Goal: Information Seeking & Learning: Learn about a topic

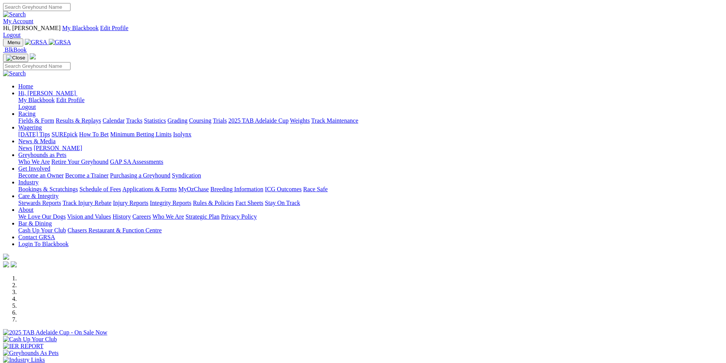
scroll to position [152, 0]
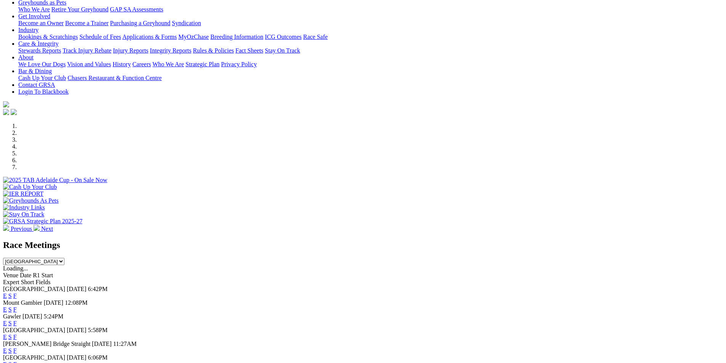
click at [17, 347] on link "F" at bounding box center [14, 350] width 3 height 6
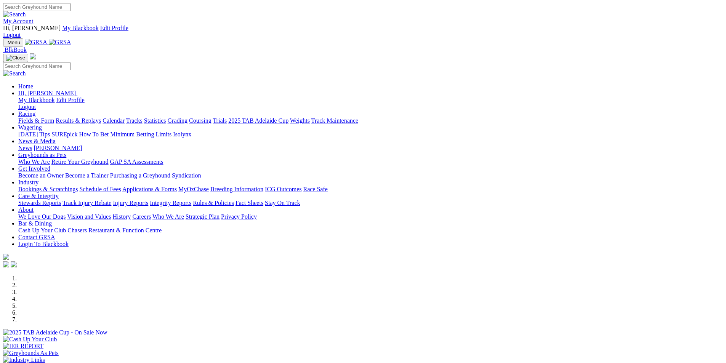
scroll to position [190, 0]
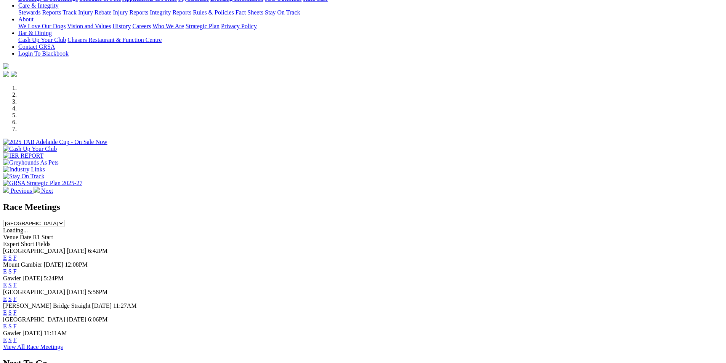
click at [17, 255] on link "F" at bounding box center [14, 258] width 3 height 6
